Goal: Task Accomplishment & Management: Use online tool/utility

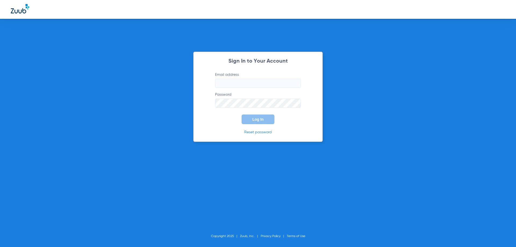
type input "[EMAIL_ADDRESS][DOMAIN_NAME]"
click at [265, 118] on button "Log In" at bounding box center [258, 119] width 33 height 10
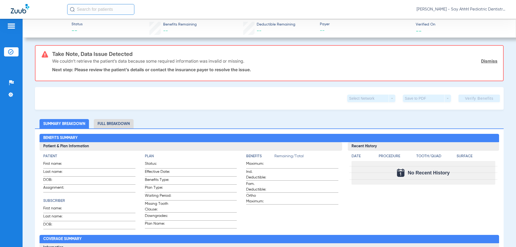
click at [19, 17] on div "[PERSON_NAME] - Say Ahhh! Pediatric Dentistry" at bounding box center [258, 9] width 516 height 19
click at [12, 7] on img at bounding box center [20, 8] width 19 height 9
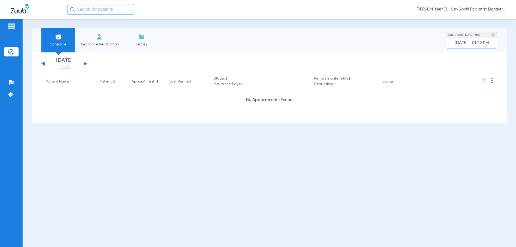
click at [85, 64] on button at bounding box center [85, 64] width 3 height 4
